Goal: Transaction & Acquisition: Obtain resource

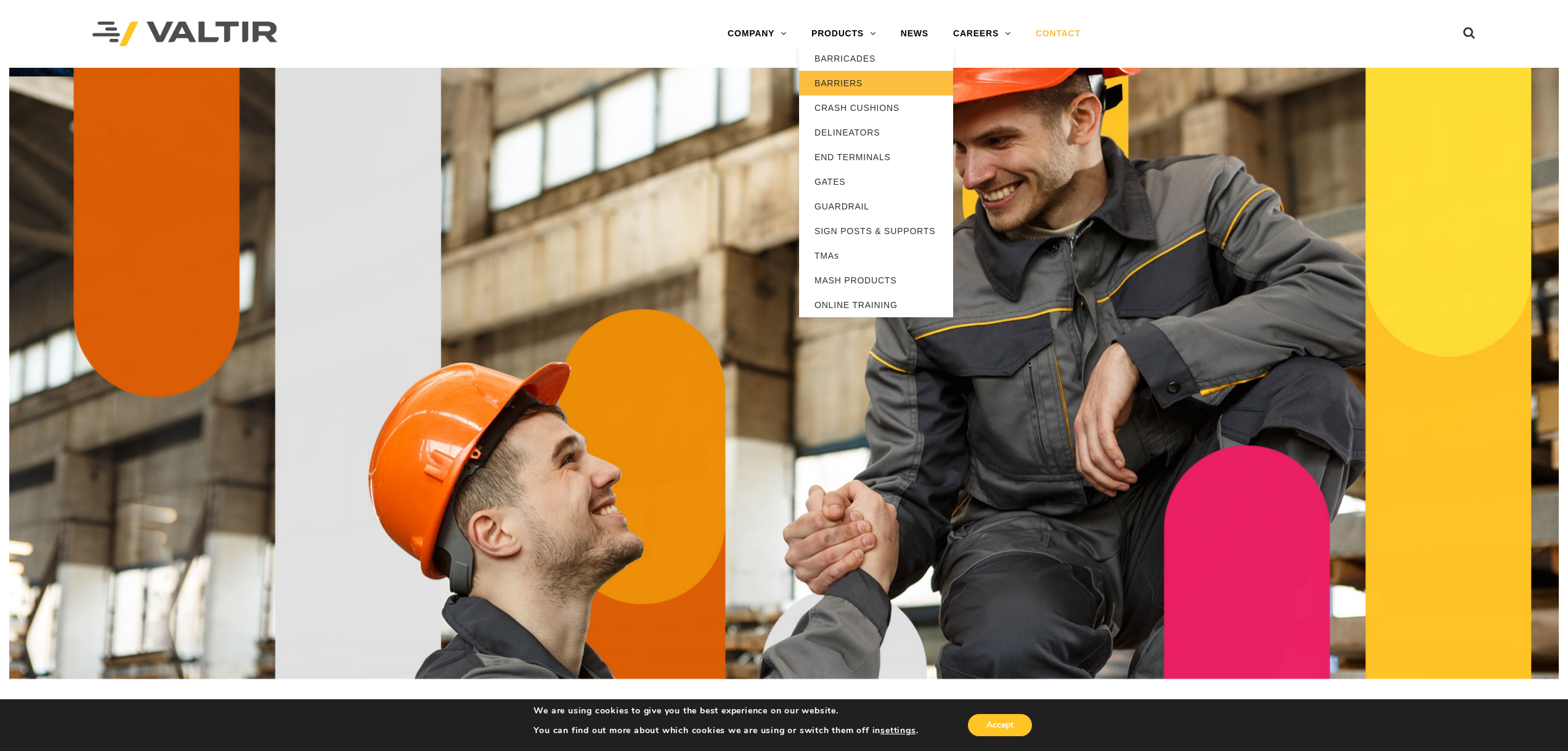
click at [864, 74] on link "BARRIERS" at bounding box center [876, 83] width 154 height 25
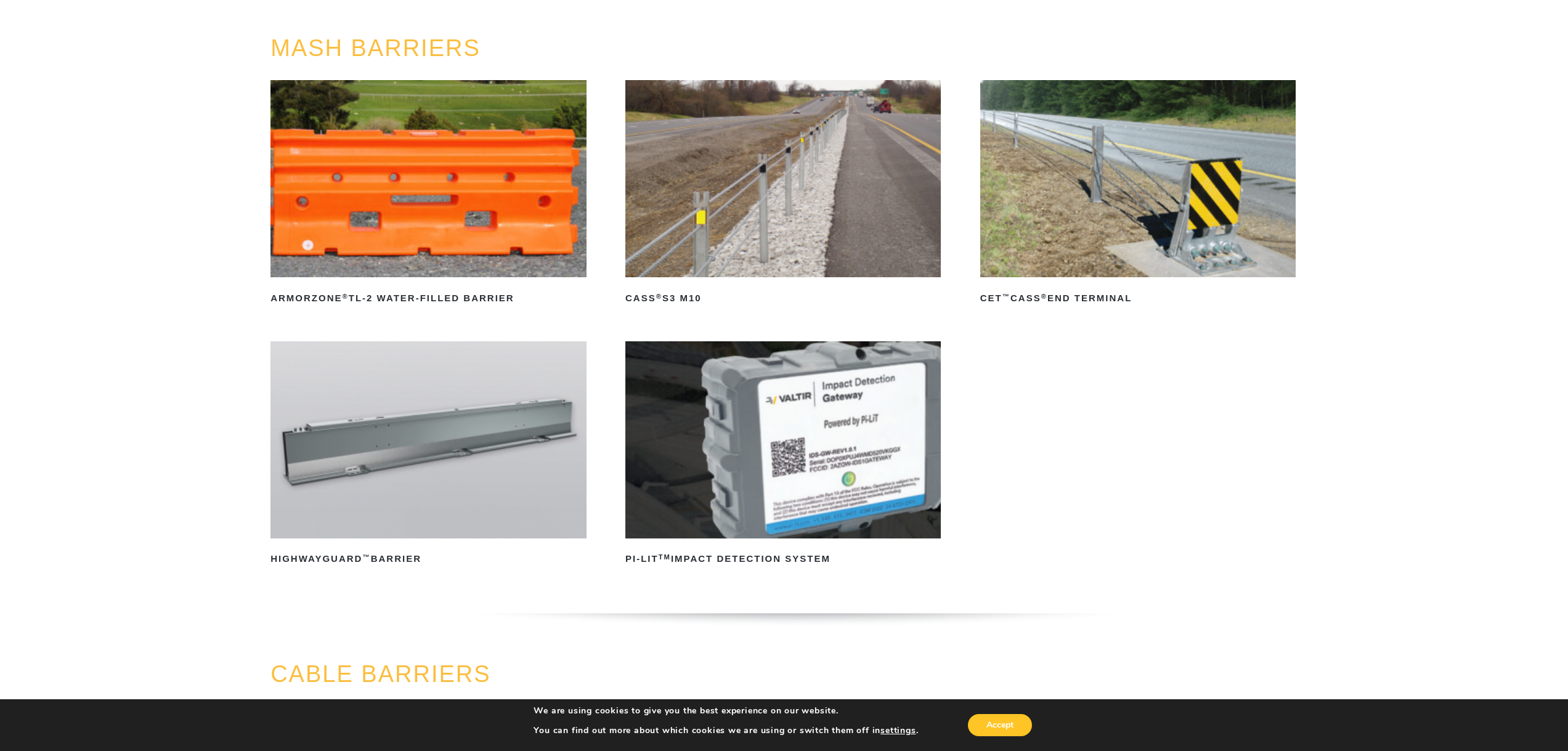
scroll to position [123, 0]
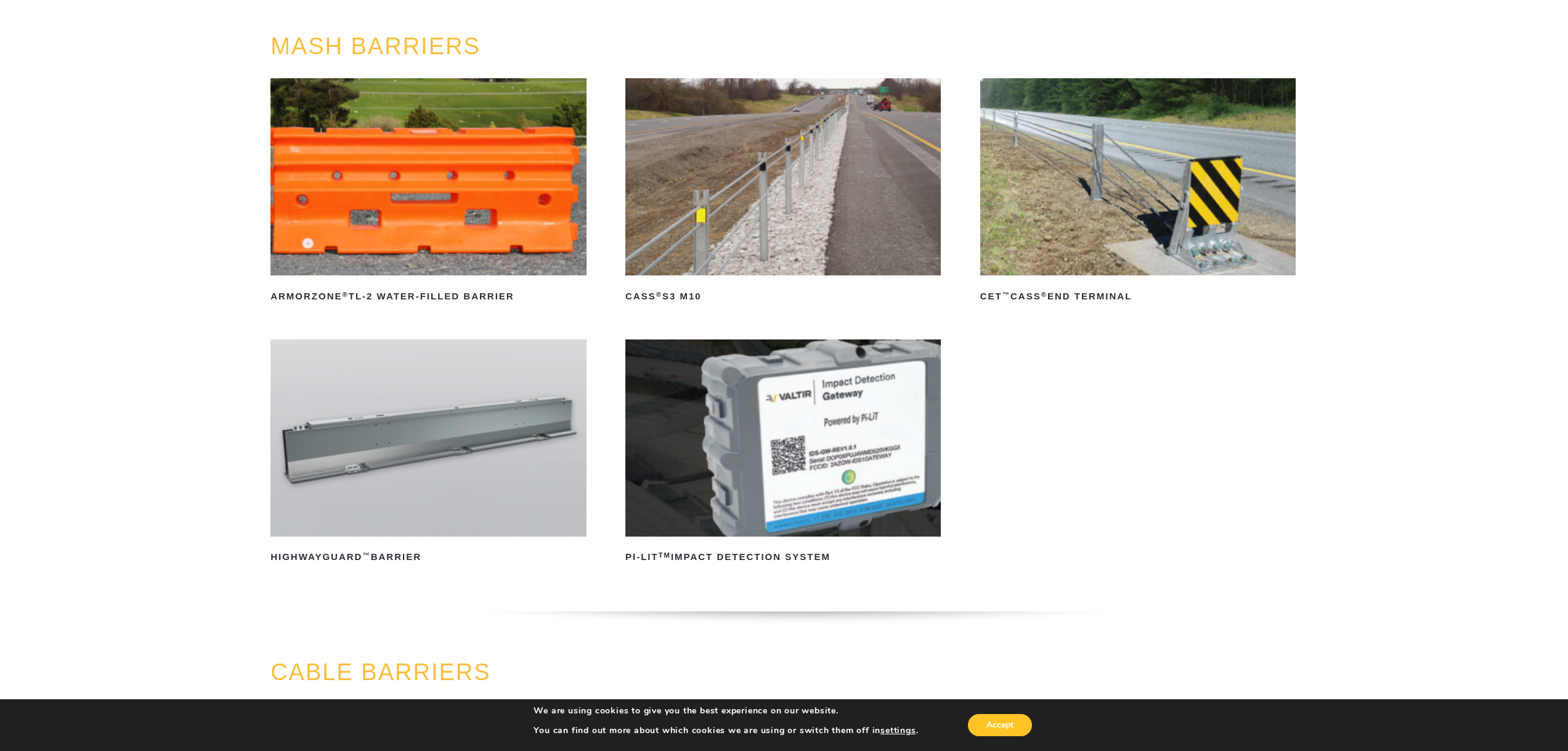
click at [408, 468] on img at bounding box center [428, 438] width 316 height 197
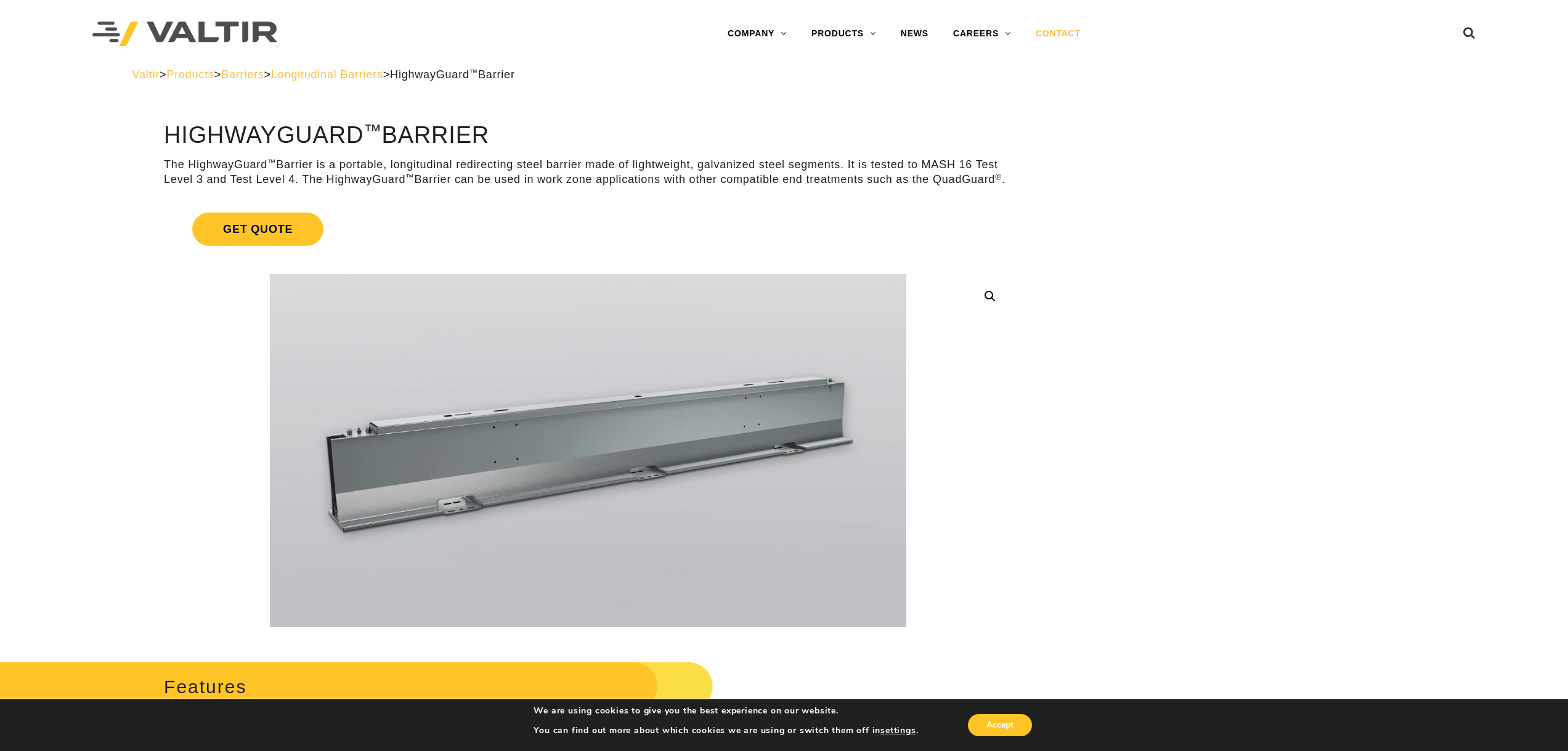
click at [1061, 31] on link "CONTACT" at bounding box center [1058, 33] width 69 height 25
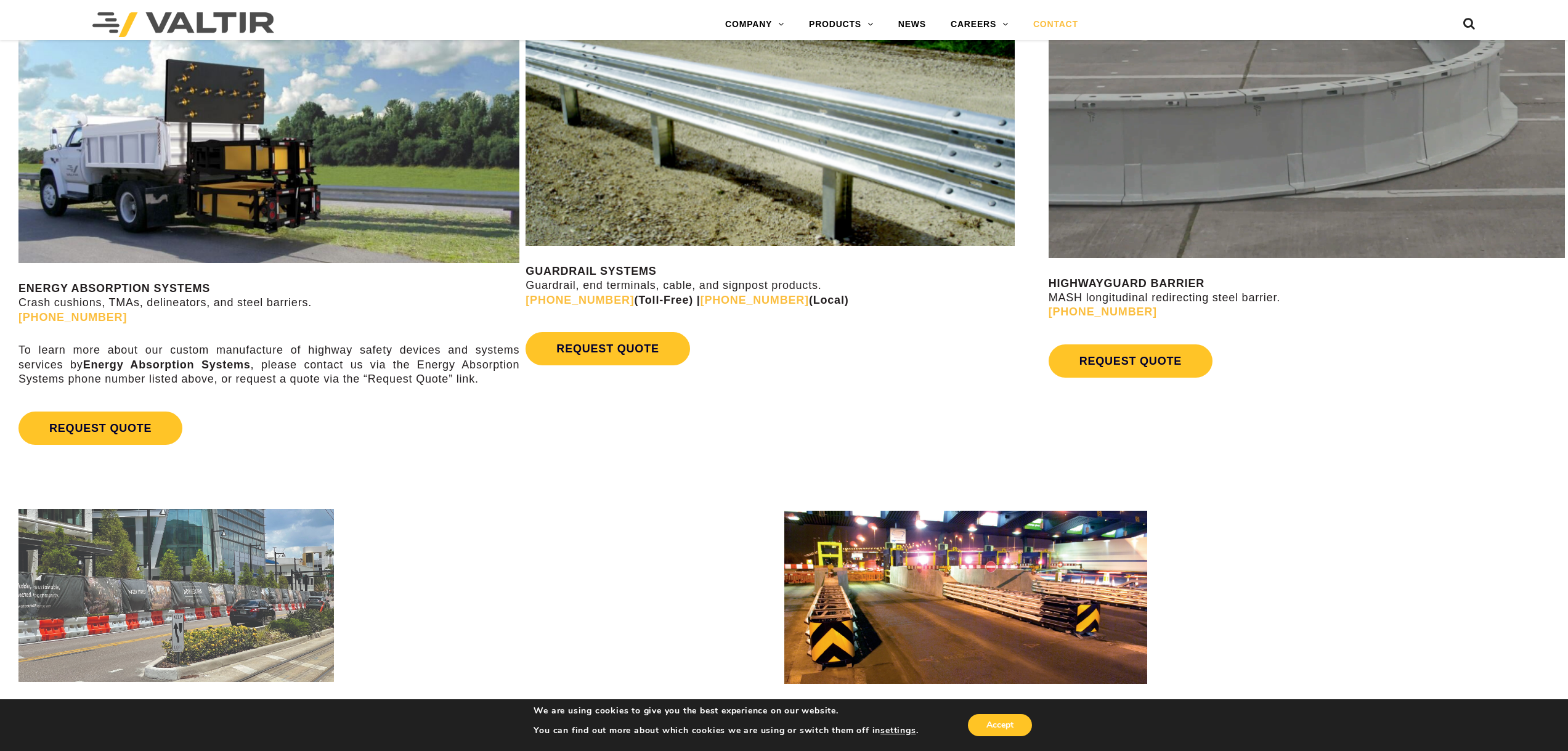
scroll to position [862, 0]
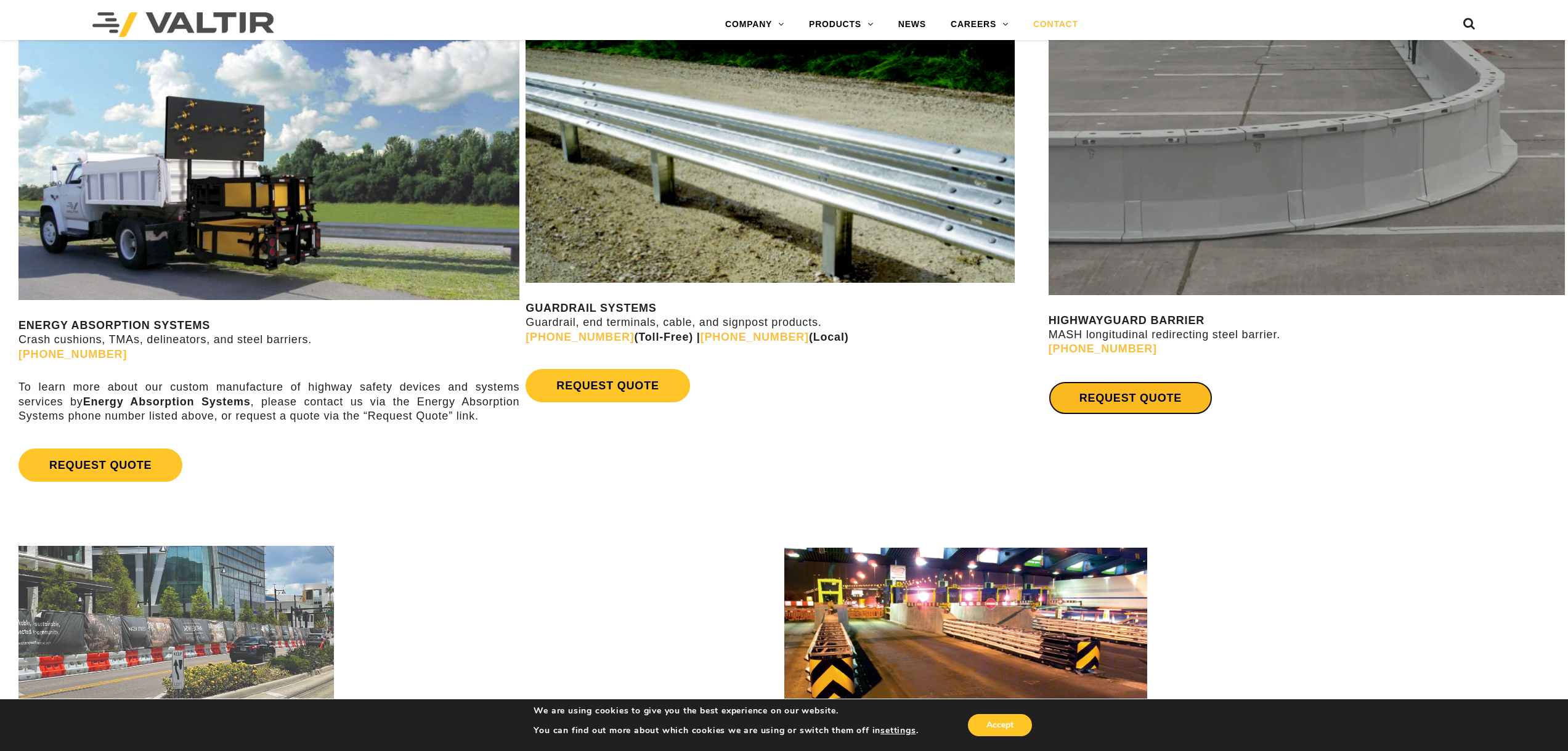
click at [1112, 391] on link "REQUEST QUOTE" at bounding box center [1130, 398] width 163 height 33
